Goal: Task Accomplishment & Management: Use online tool/utility

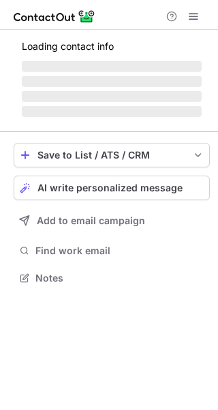
scroll to position [264, 218]
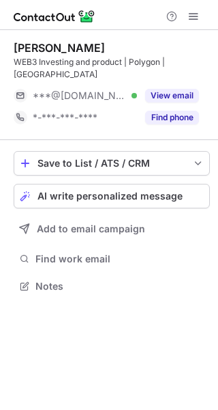
scroll to position [264, 218]
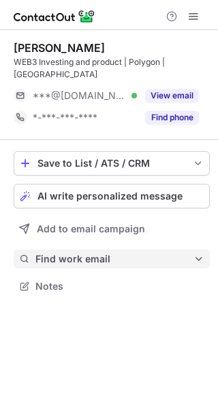
click at [99, 253] on span "Find work email" at bounding box center [115, 259] width 158 height 12
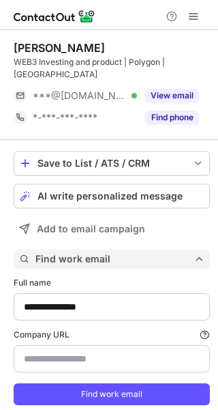
scroll to position [409, 209]
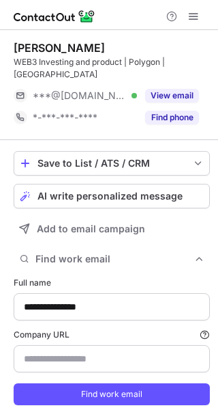
type input "**********"
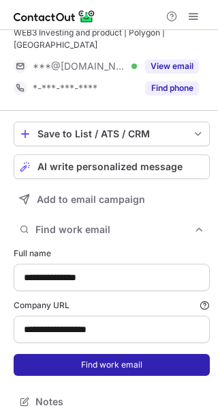
click at [115, 354] on button "Find work email" at bounding box center [112, 365] width 197 height 22
